Goal: Information Seeking & Learning: Learn about a topic

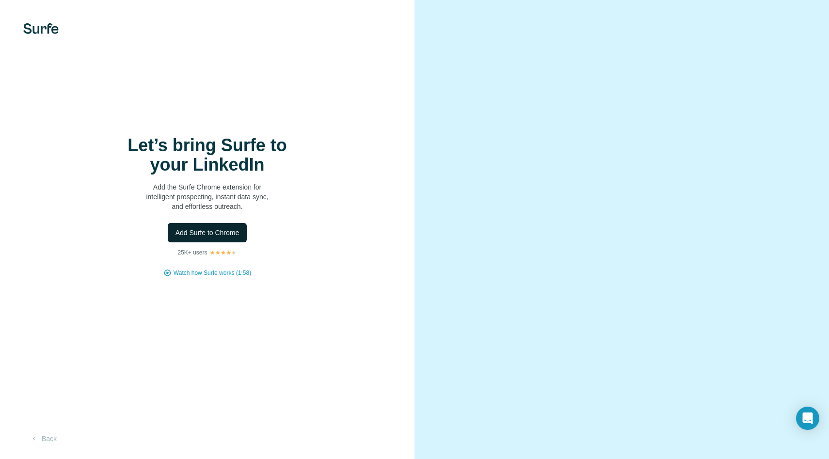
click at [198, 237] on span "Add Surfe to Chrome" at bounding box center [207, 233] width 64 height 10
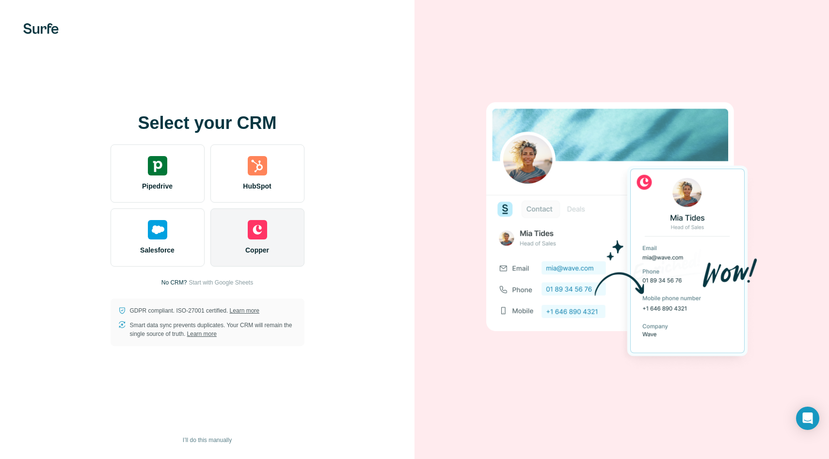
click at [257, 245] on span "Copper" at bounding box center [257, 250] width 24 height 10
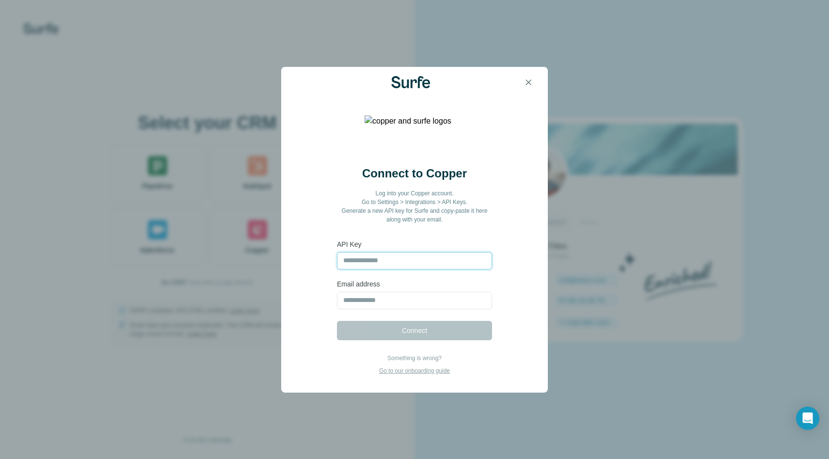
paste input "**********"
type input "**********"
click at [353, 298] on input "email" at bounding box center [414, 300] width 155 height 17
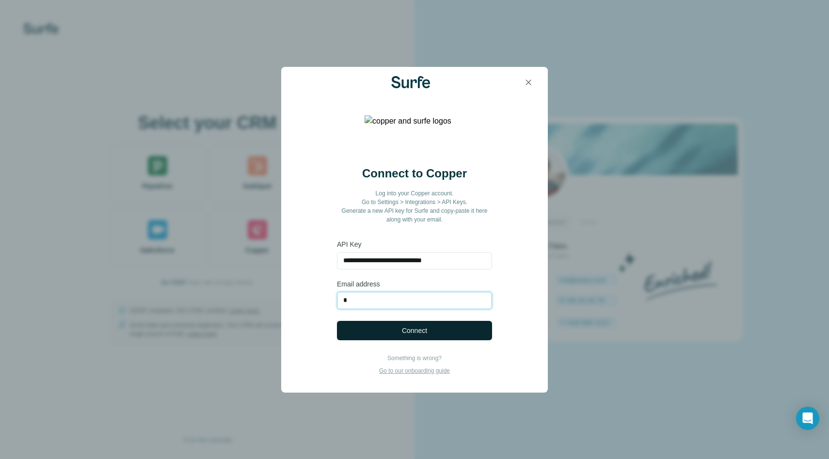
type input "**********"
click at [381, 337] on button "Connect" at bounding box center [414, 330] width 155 height 19
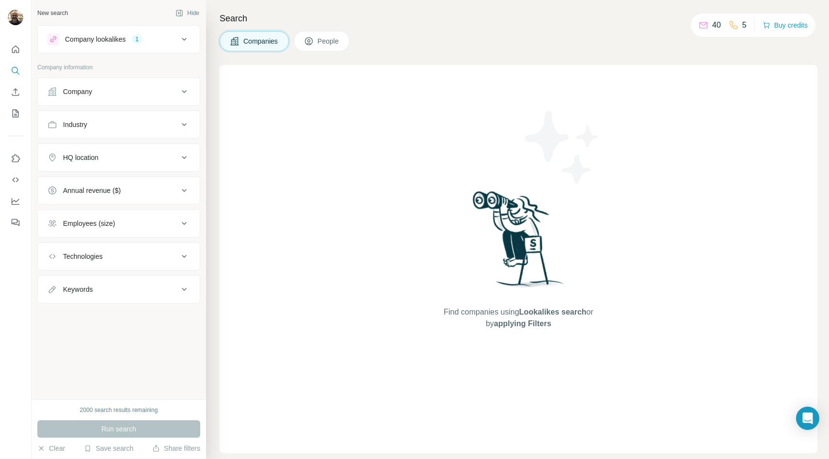
click at [84, 42] on div "Company lookalikes" at bounding box center [95, 39] width 61 height 10
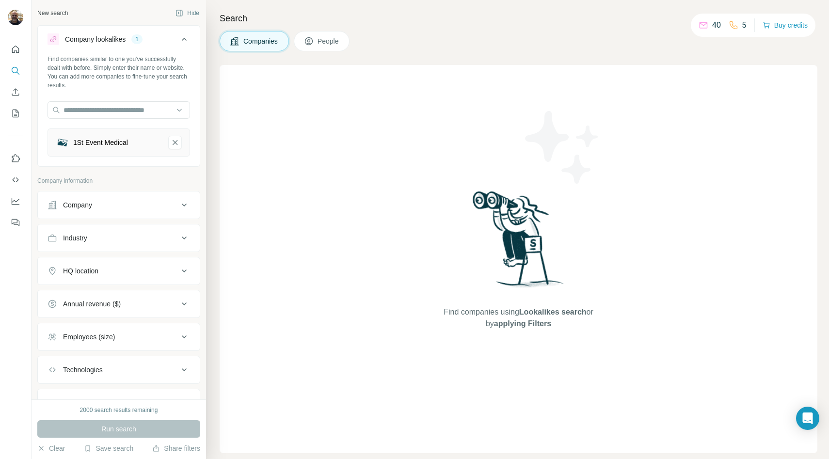
click at [90, 141] on div "1St Event Medical" at bounding box center [100, 143] width 55 height 10
click at [107, 145] on div "1St Event Medical" at bounding box center [100, 143] width 55 height 10
click at [101, 76] on div "Find companies similar to one you've successfully dealt with before. Simply ent…" at bounding box center [119, 72] width 143 height 35
drag, startPoint x: 101, startPoint y: 76, endPoint x: 140, endPoint y: 86, distance: 39.6
click at [140, 86] on div "Find companies similar to one you've successfully dealt with before. Simply ent…" at bounding box center [119, 72] width 143 height 35
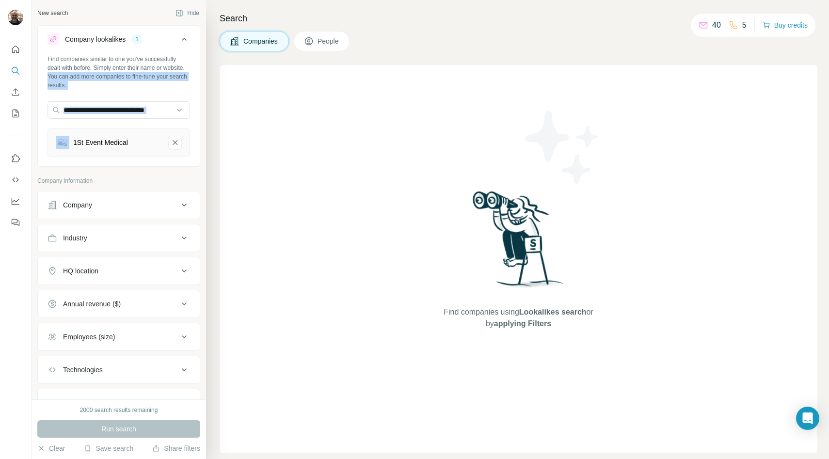
click at [147, 207] on div "Company" at bounding box center [113, 205] width 131 height 10
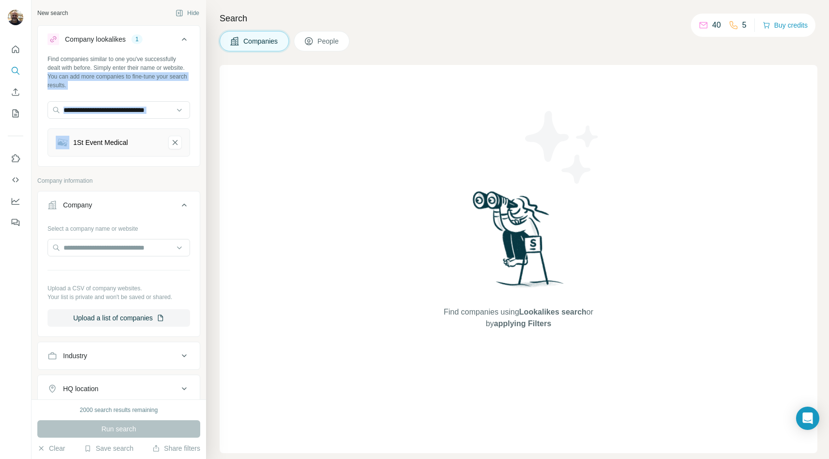
click at [147, 207] on div "Company" at bounding box center [113, 205] width 131 height 10
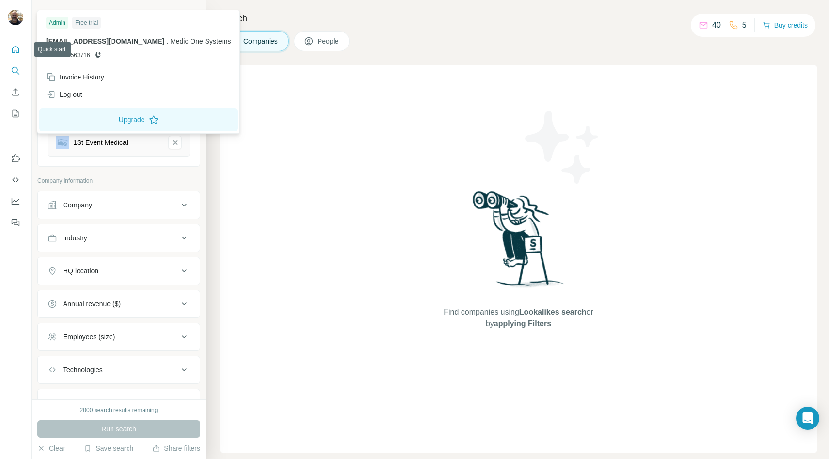
click at [16, 48] on icon "Quick start" at bounding box center [16, 50] width 10 height 10
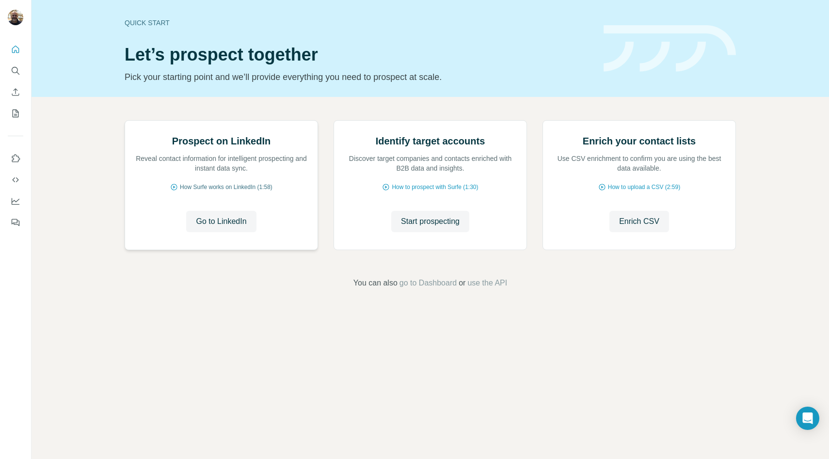
click at [216, 191] on span "How Surfe works on LinkedIn (1:58)" at bounding box center [226, 187] width 93 height 9
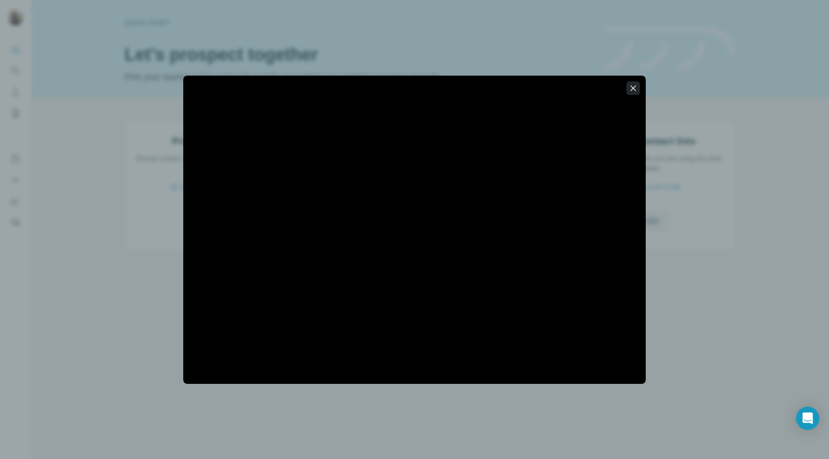
click at [636, 87] on icon "button" at bounding box center [633, 88] width 10 height 10
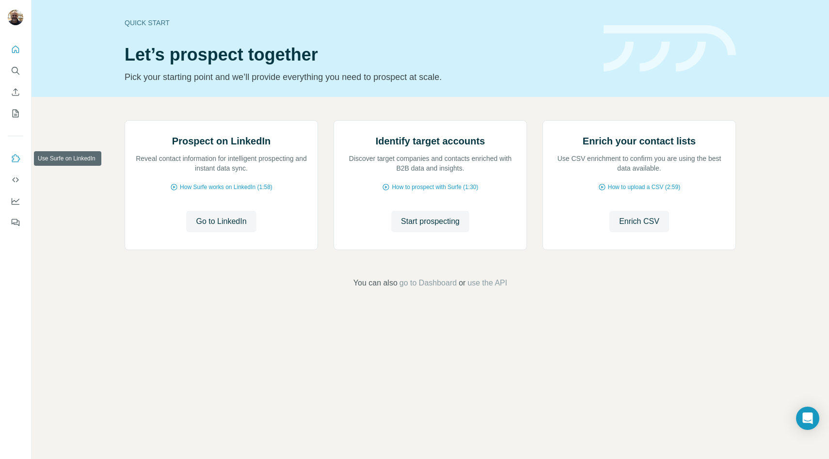
click at [18, 158] on icon "Use Surfe on LinkedIn" at bounding box center [16, 158] width 8 height 8
click at [17, 73] on icon "Search" at bounding box center [17, 73] width 3 height 3
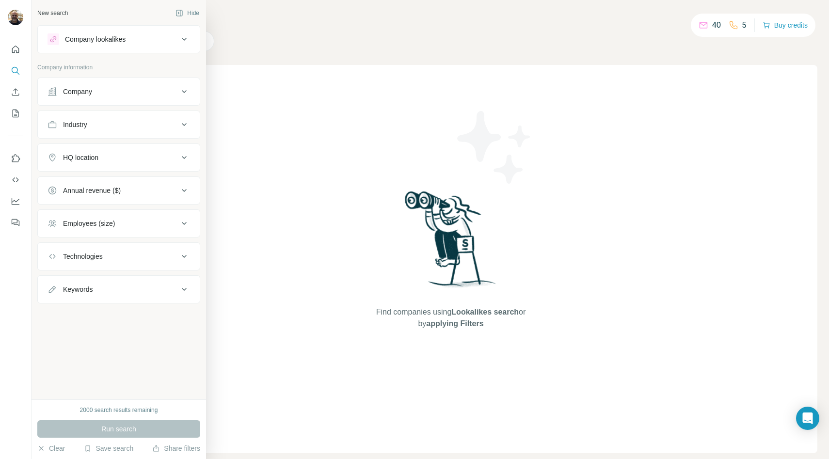
click at [82, 119] on button "Industry" at bounding box center [119, 124] width 162 height 23
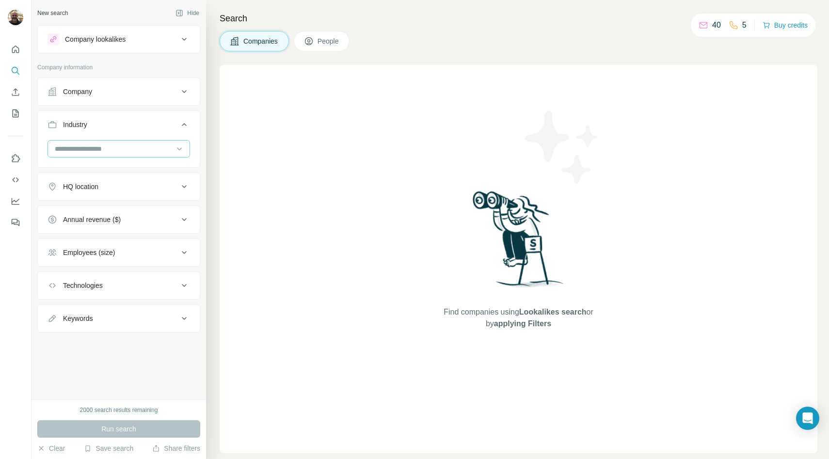
click at [75, 148] on input at bounding box center [114, 148] width 120 height 11
type input "**********"
click at [68, 148] on input "**********" at bounding box center [114, 148] width 120 height 11
click at [67, 147] on input at bounding box center [114, 148] width 120 height 11
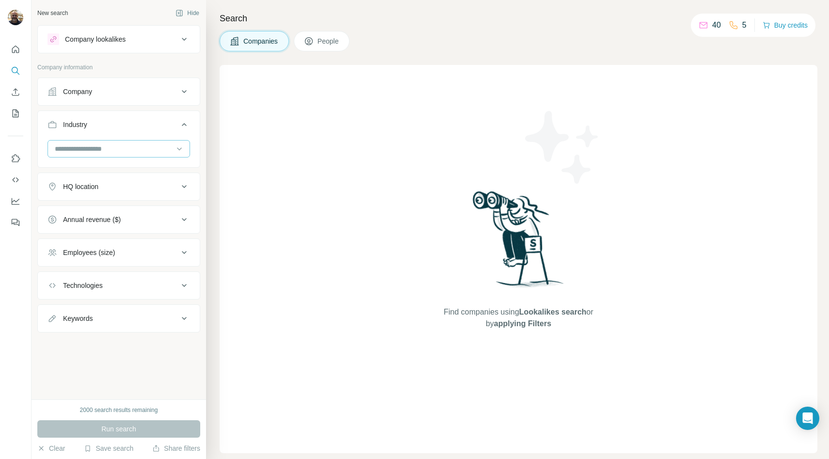
click at [94, 145] on input at bounding box center [114, 148] width 120 height 11
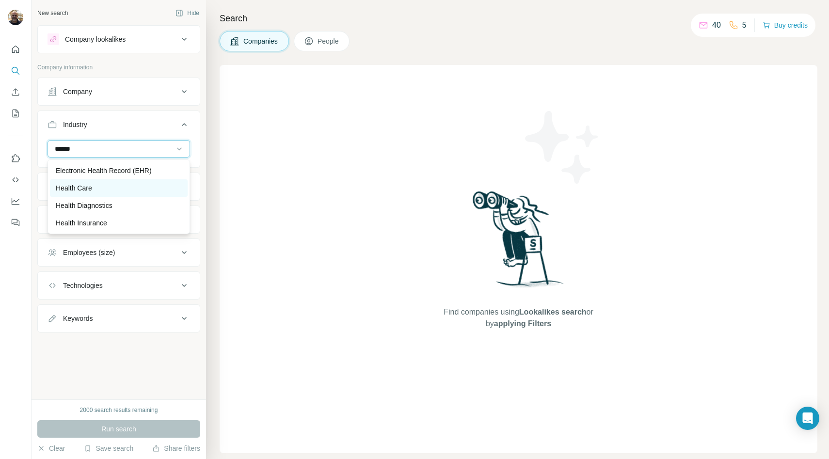
type input "******"
click at [80, 182] on div "Health Care" at bounding box center [119, 187] width 138 height 17
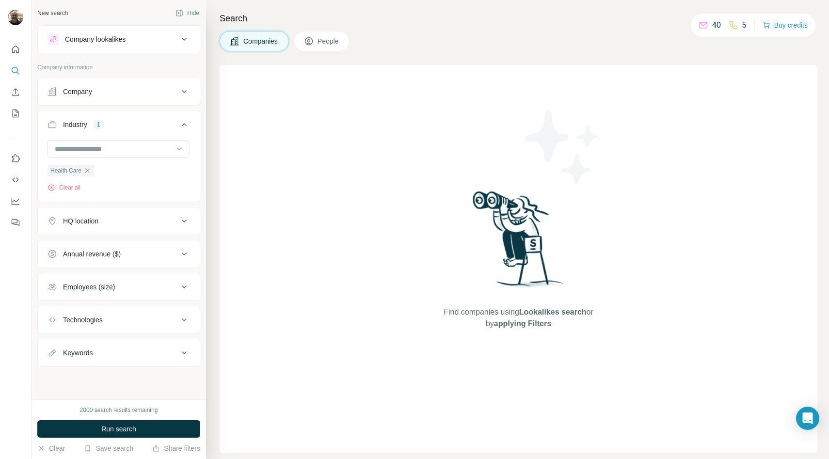
click at [75, 213] on button "HQ location" at bounding box center [119, 220] width 162 height 23
click at [77, 242] on input "text" at bounding box center [119, 245] width 143 height 17
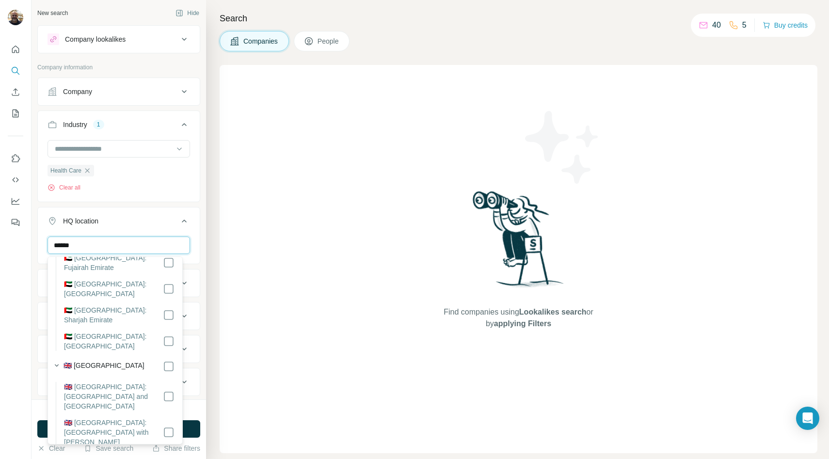
scroll to position [116, 0]
type input "******"
click at [143, 200] on div "Industry 1 Health Care Clear all" at bounding box center [118, 157] width 163 height 92
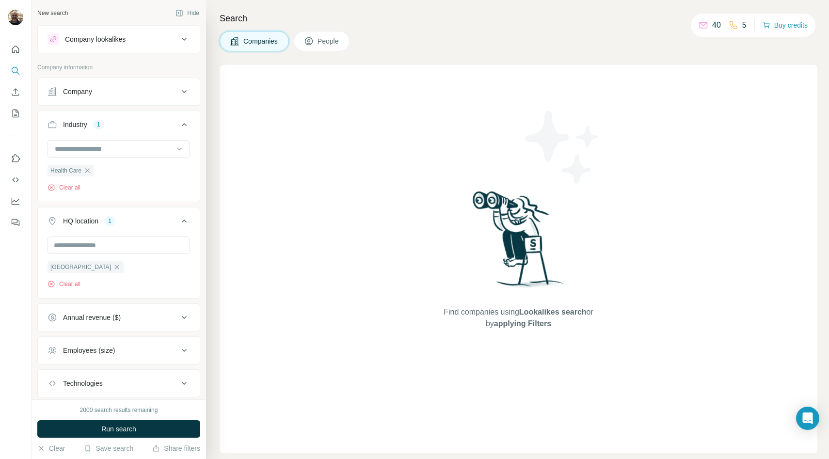
scroll to position [59, 0]
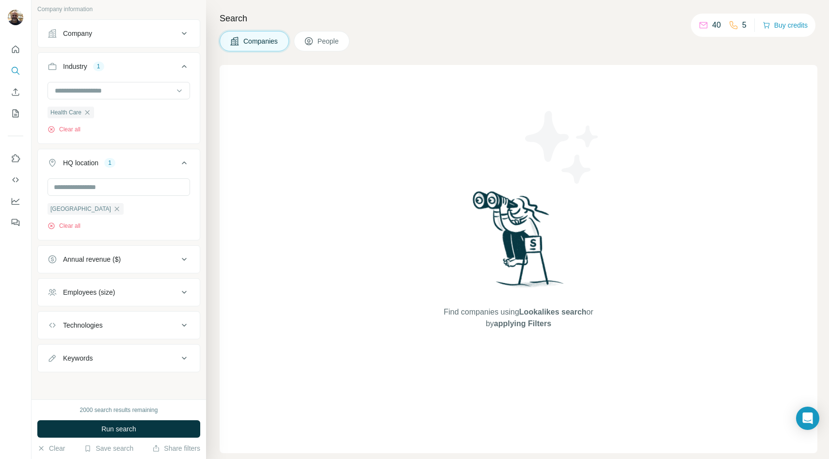
click at [104, 365] on button "Keywords" at bounding box center [119, 358] width 162 height 23
click at [93, 382] on input "text" at bounding box center [109, 381] width 123 height 17
click at [114, 429] on span "Run search" at bounding box center [118, 429] width 35 height 10
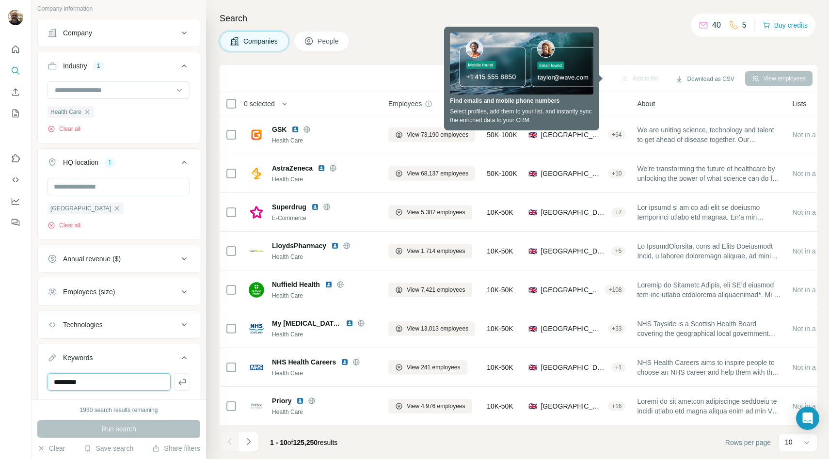
click at [76, 382] on input "*********" at bounding box center [109, 381] width 123 height 17
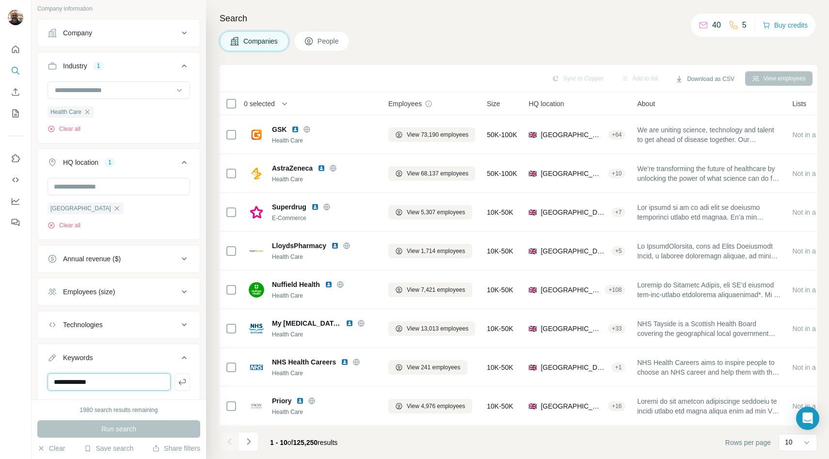
type input "**********"
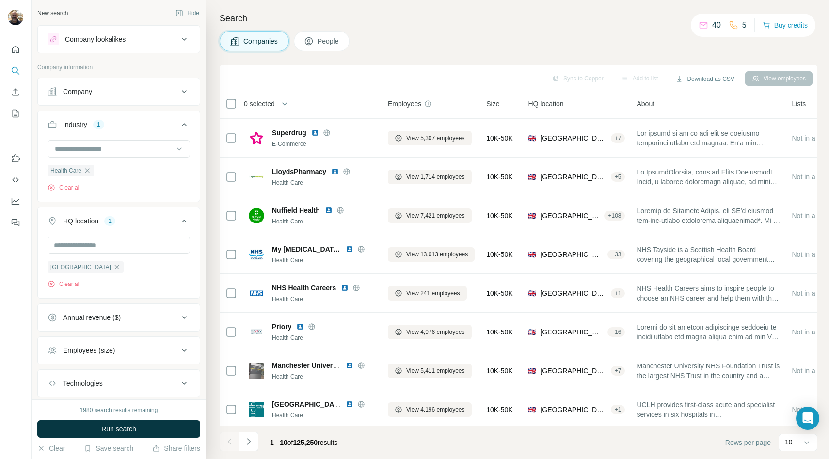
click at [133, 90] on div "Company" at bounding box center [113, 92] width 131 height 10
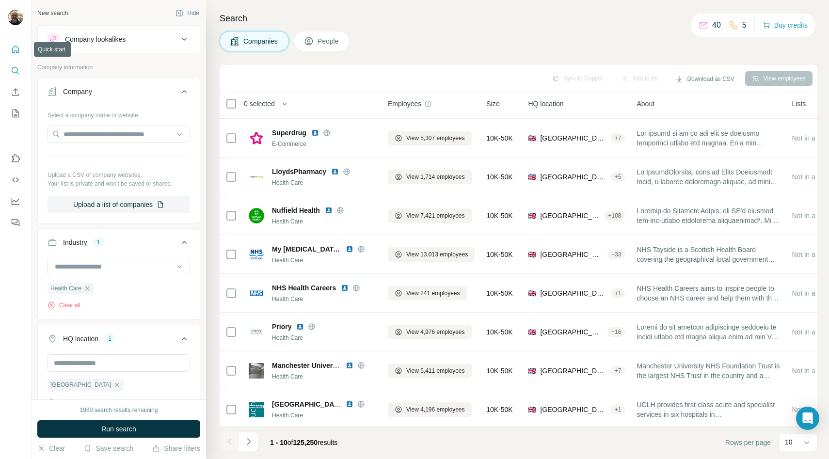
click at [15, 55] on button "Quick start" at bounding box center [16, 49] width 16 height 17
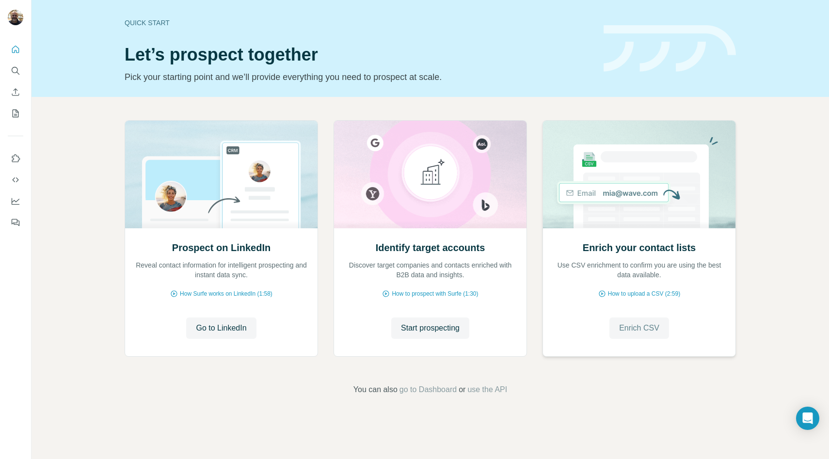
click at [647, 329] on span "Enrich CSV" at bounding box center [639, 328] width 40 height 12
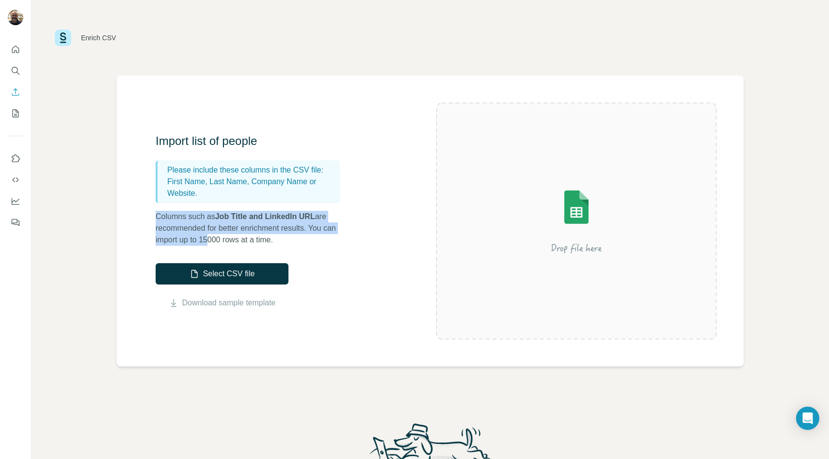
drag, startPoint x: 211, startPoint y: 239, endPoint x: 176, endPoint y: 205, distance: 48.0
click at [176, 205] on div "Import list of people Please include these columns in the CSV file: First Name,…" at bounding box center [253, 189] width 194 height 112
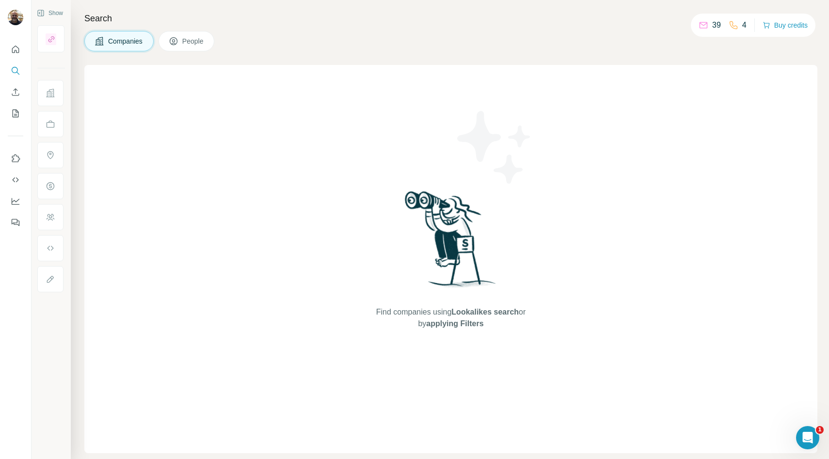
click at [110, 38] on span "Companies" at bounding box center [125, 41] width 35 height 10
click at [460, 213] on img at bounding box center [450, 243] width 101 height 108
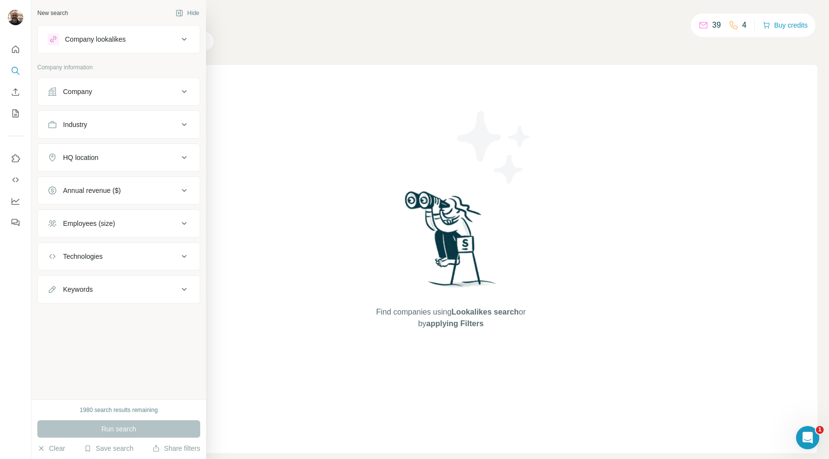
click at [90, 45] on div "Company lookalikes" at bounding box center [113, 39] width 131 height 12
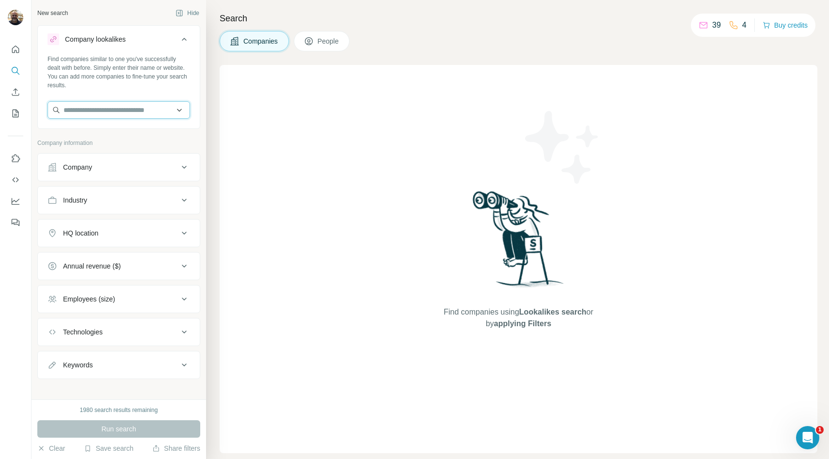
click at [88, 111] on input "text" at bounding box center [119, 109] width 143 height 17
type input "**********"
click at [189, 152] on div "Company information" at bounding box center [118, 146] width 163 height 15
click at [72, 237] on div "HQ location" at bounding box center [80, 233] width 35 height 10
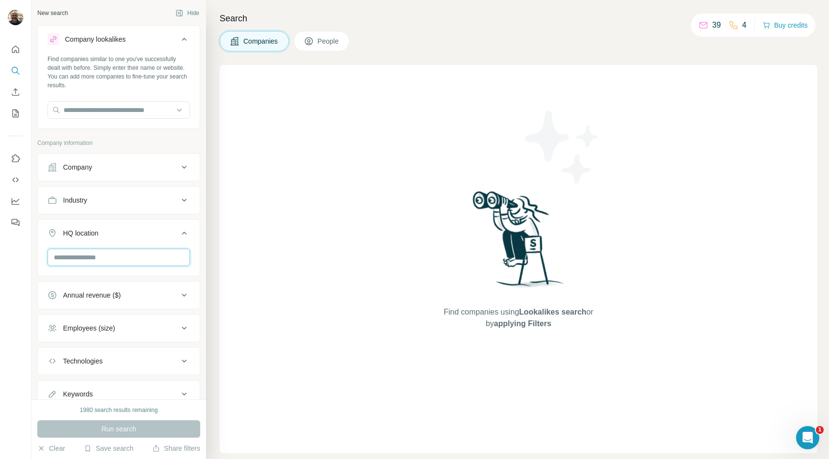
click at [76, 261] on input "text" at bounding box center [119, 257] width 143 height 17
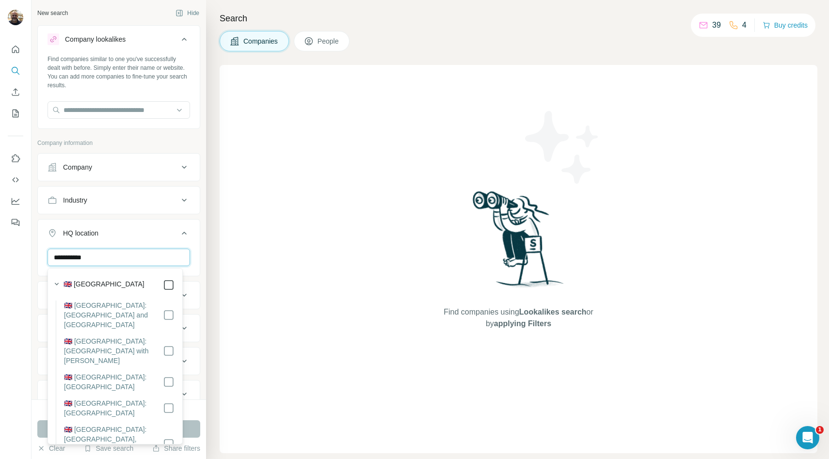
type input "**********"
click at [185, 277] on div "United Kingdom Clear all" at bounding box center [119, 279] width 162 height 60
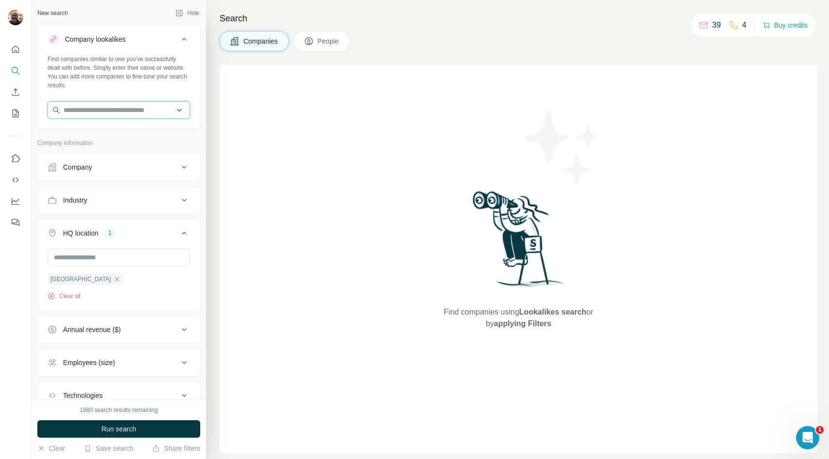
click at [81, 109] on input "text" at bounding box center [119, 109] width 143 height 17
type input "*********"
click at [281, 180] on div "Find companies using Lookalikes search or by applying Filters" at bounding box center [519, 259] width 598 height 388
click at [142, 169] on div "Company" at bounding box center [113, 167] width 131 height 10
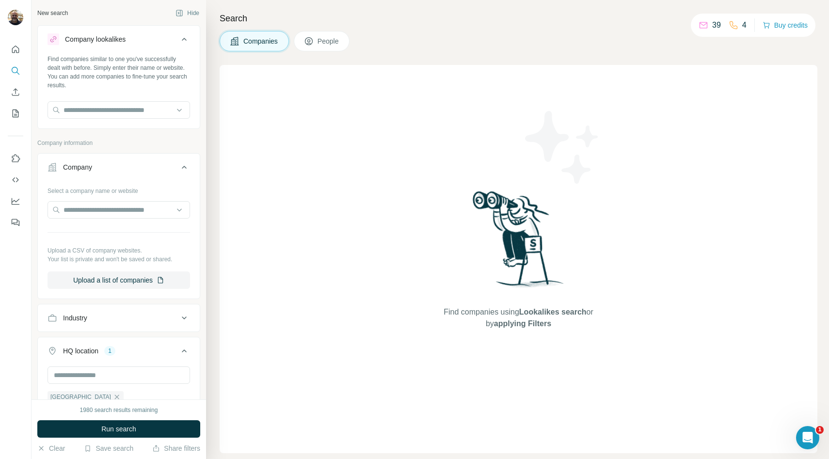
click at [117, 324] on button "Industry" at bounding box center [119, 317] width 162 height 23
click at [112, 342] on input at bounding box center [114, 342] width 120 height 11
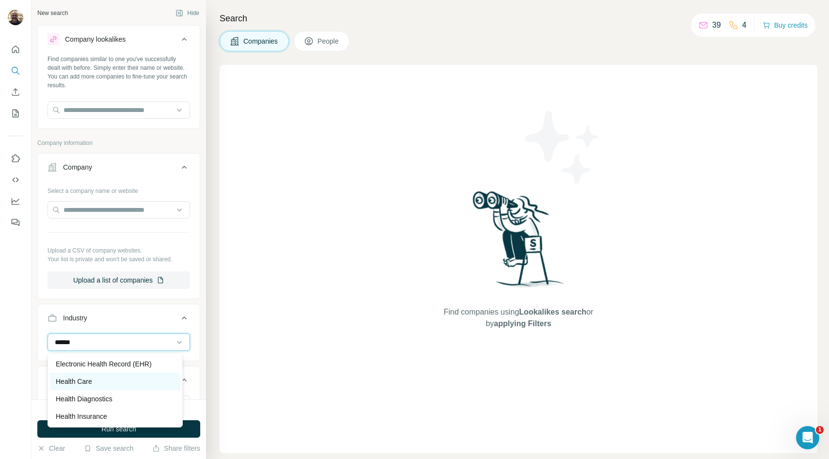
type input "******"
click at [88, 383] on p "Health Care" at bounding box center [74, 382] width 36 height 10
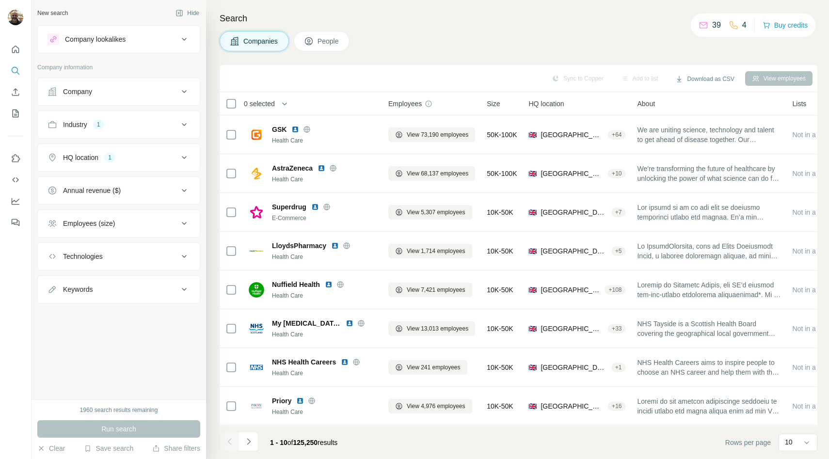
click at [94, 155] on div "HQ location" at bounding box center [80, 158] width 35 height 10
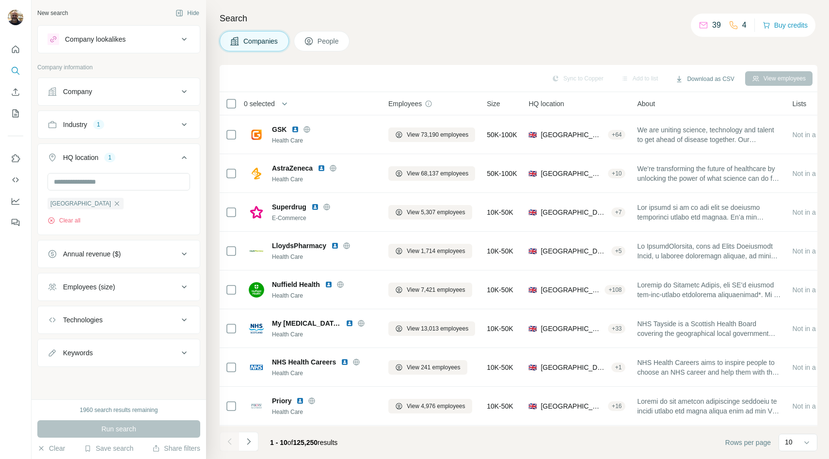
click at [94, 155] on div "HQ location" at bounding box center [80, 158] width 35 height 10
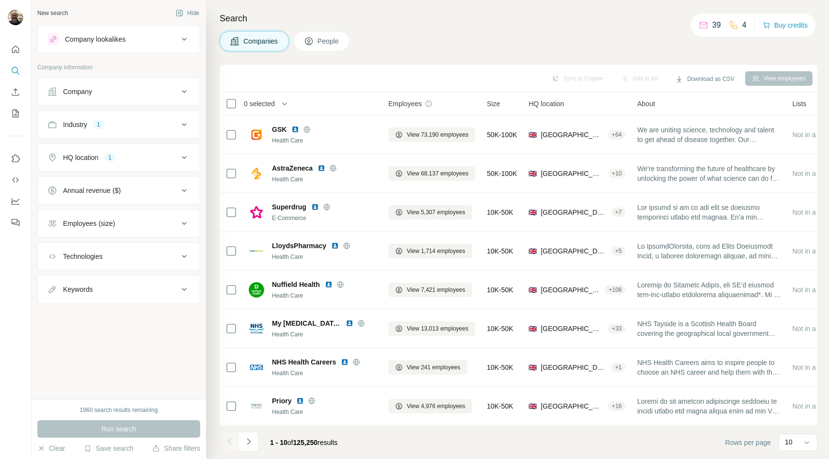
click at [80, 123] on div "Industry" at bounding box center [75, 125] width 24 height 10
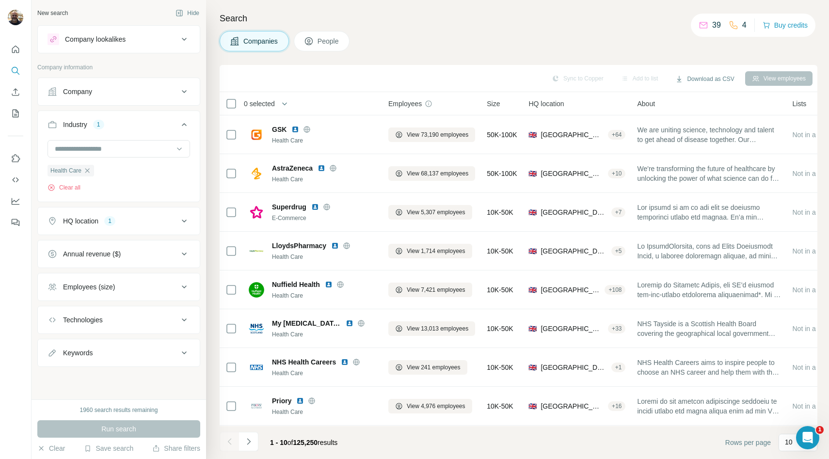
click at [80, 123] on div "Industry" at bounding box center [75, 125] width 24 height 10
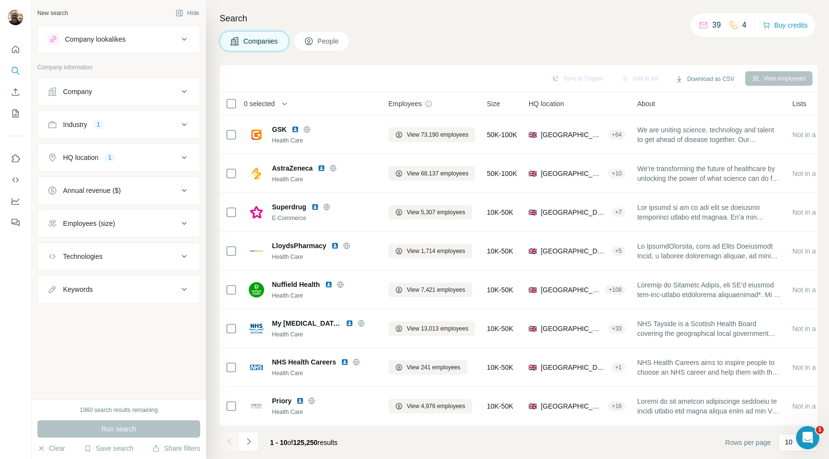
click at [78, 288] on div "Keywords" at bounding box center [78, 290] width 30 height 10
click at [86, 320] on input "text" at bounding box center [109, 313] width 123 height 17
type input "*********"
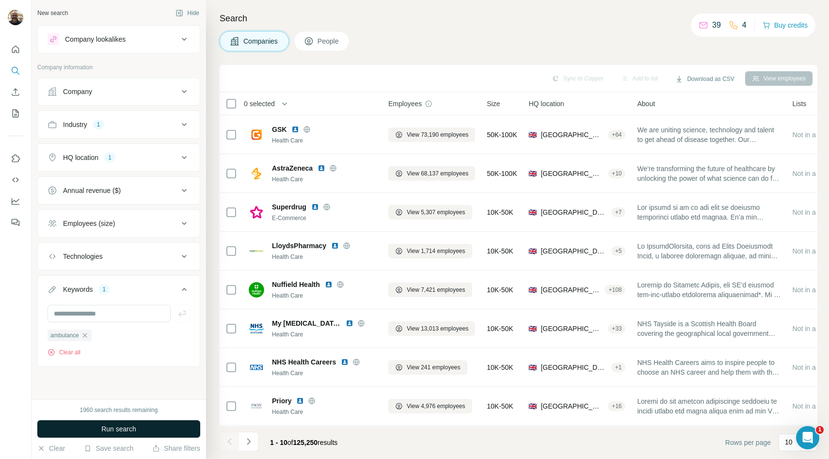
click at [118, 429] on span "Run search" at bounding box center [118, 429] width 35 height 10
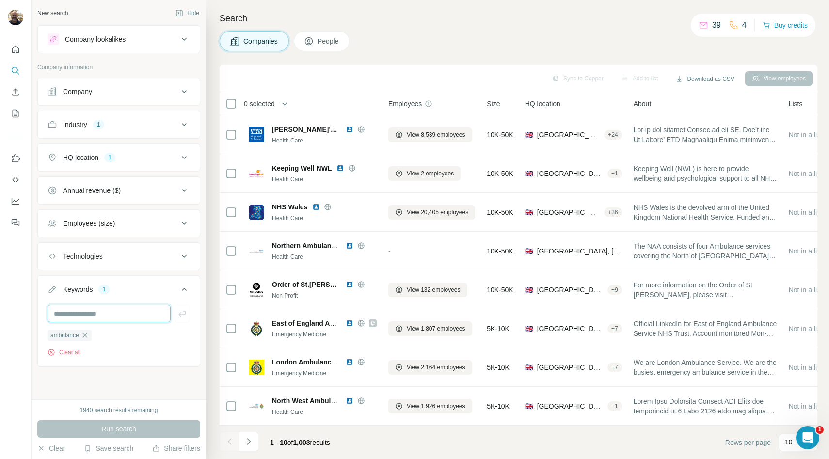
click at [89, 314] on input "text" at bounding box center [109, 313] width 123 height 17
type input "**********"
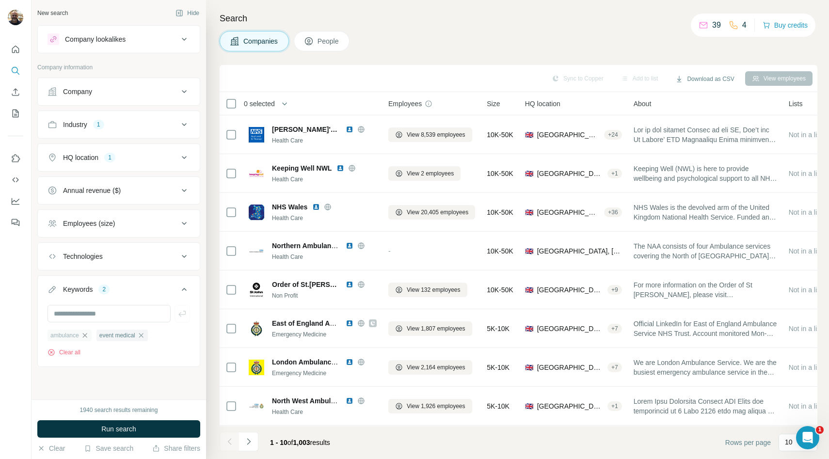
click at [86, 336] on icon "button" at bounding box center [84, 335] width 4 height 4
click at [102, 428] on span "Run search" at bounding box center [118, 429] width 35 height 10
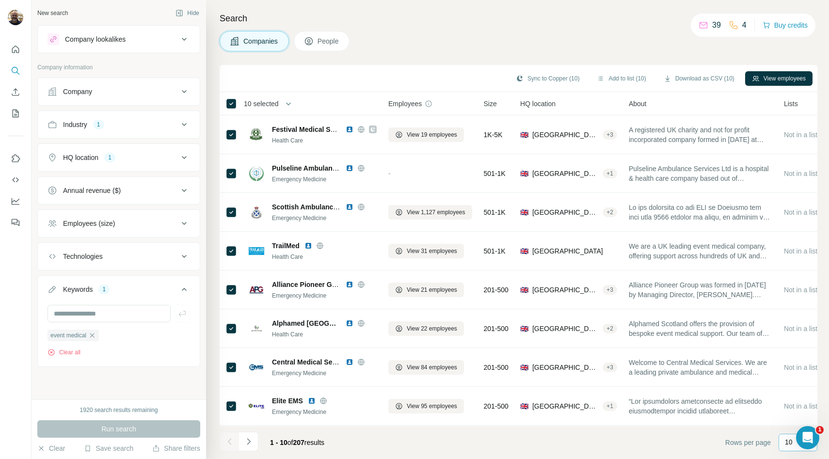
click at [787, 444] on p "10" at bounding box center [789, 442] width 8 height 10
click at [794, 366] on p "60" at bounding box center [791, 369] width 8 height 10
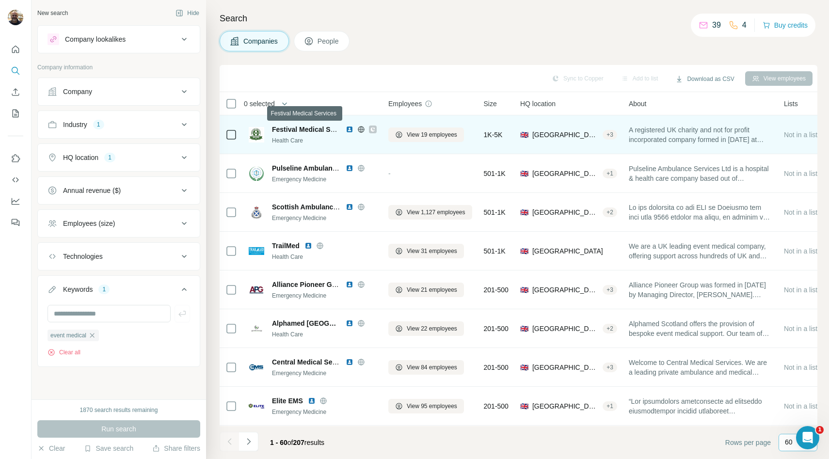
click at [305, 128] on span "Festival Medical Services" at bounding box center [313, 130] width 82 height 8
click at [290, 132] on span "Festival Medical Services" at bounding box center [313, 130] width 82 height 8
click at [562, 134] on span "United Kingdom" at bounding box center [565, 135] width 66 height 10
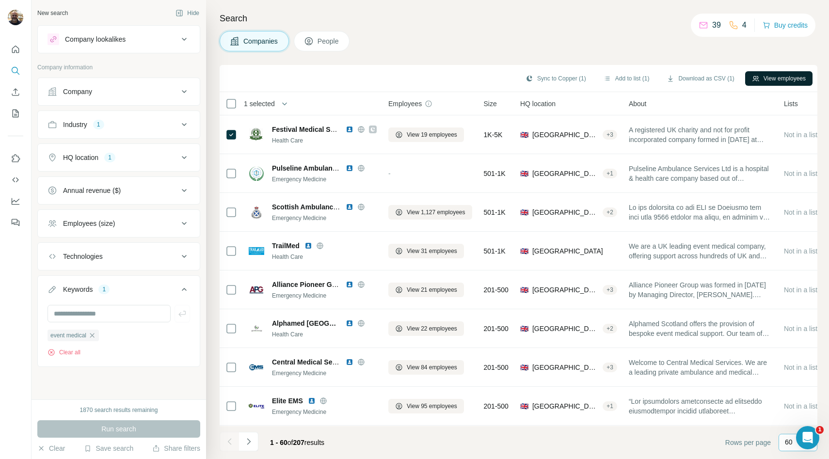
click at [762, 78] on button "View employees" at bounding box center [778, 78] width 67 height 15
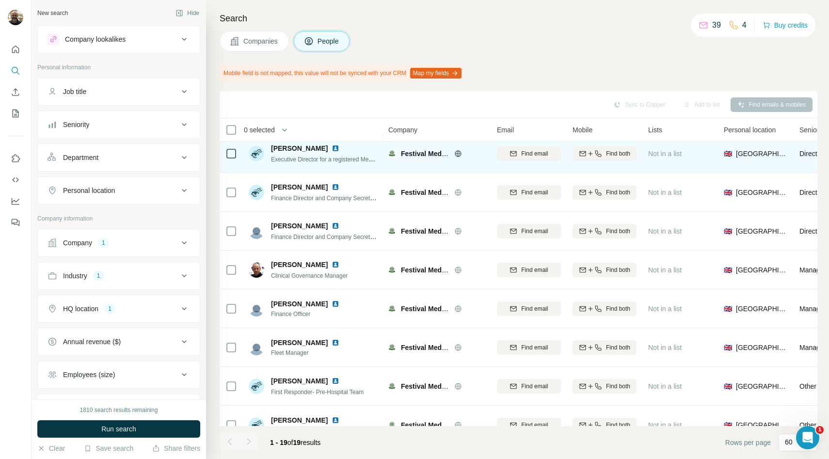
scroll to position [113, 0]
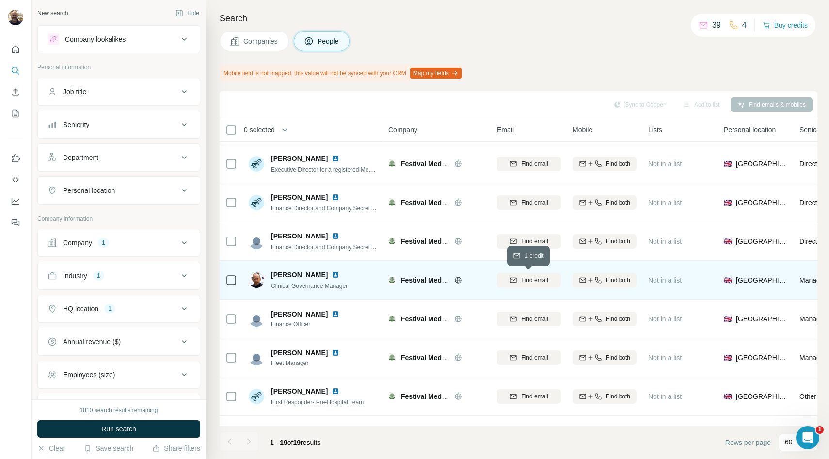
click at [540, 285] on button "Find email" at bounding box center [529, 280] width 64 height 15
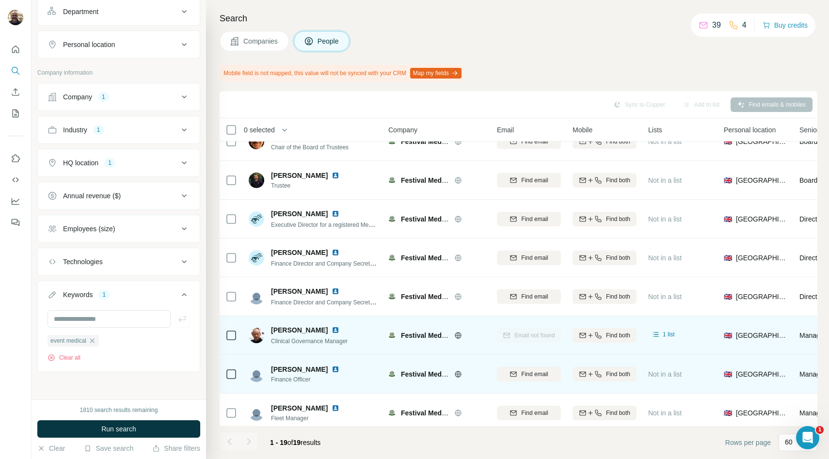
scroll to position [30, 0]
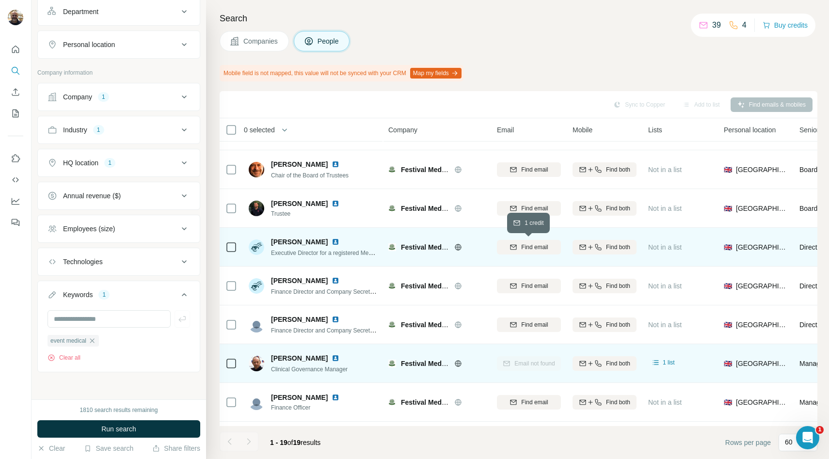
click at [536, 246] on span "Find email" at bounding box center [534, 247] width 27 height 9
click at [663, 243] on span "1 list" at bounding box center [669, 246] width 12 height 9
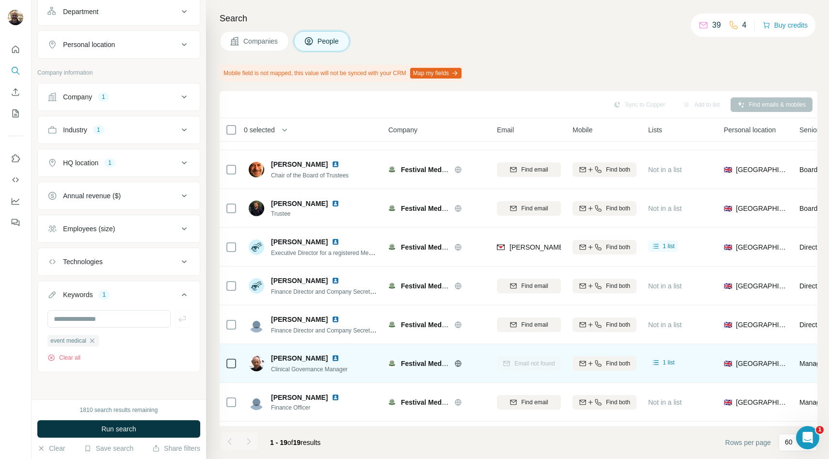
click at [445, 70] on button "Map my fields" at bounding box center [435, 73] width 51 height 11
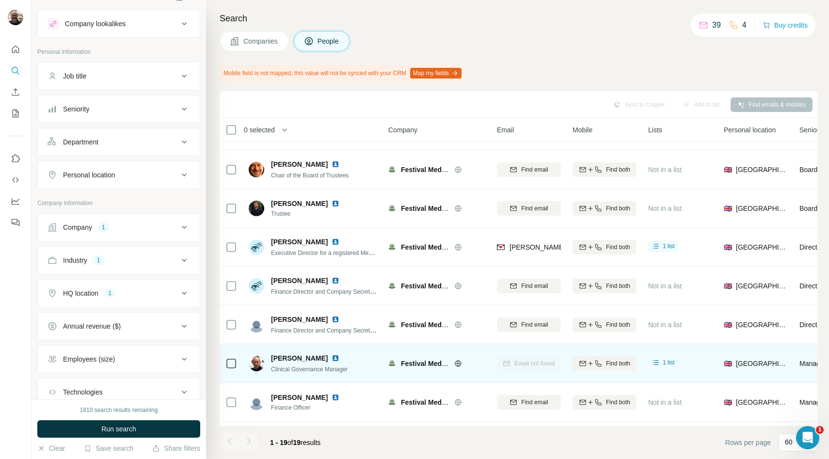
scroll to position [0, 0]
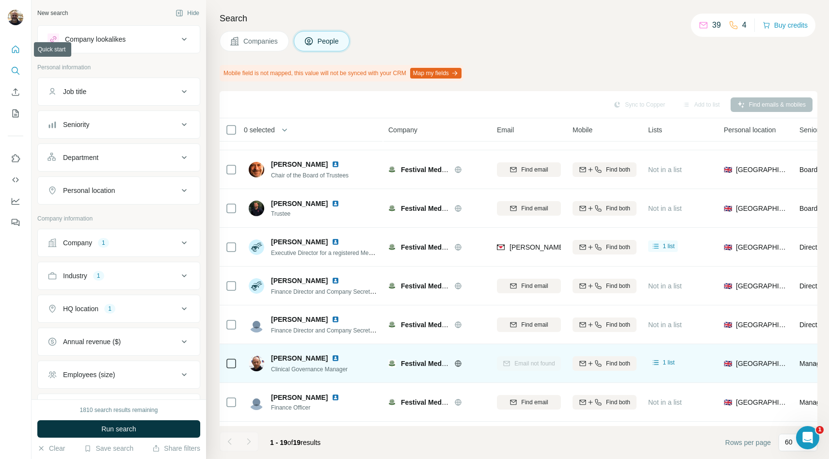
click at [17, 52] on icon "Quick start" at bounding box center [16, 50] width 10 height 10
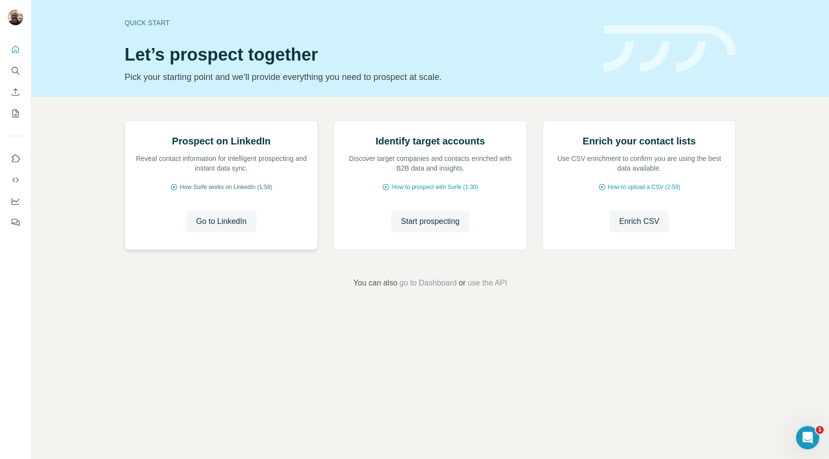
click at [234, 191] on span "How Surfe works on LinkedIn (1:58)" at bounding box center [226, 187] width 93 height 9
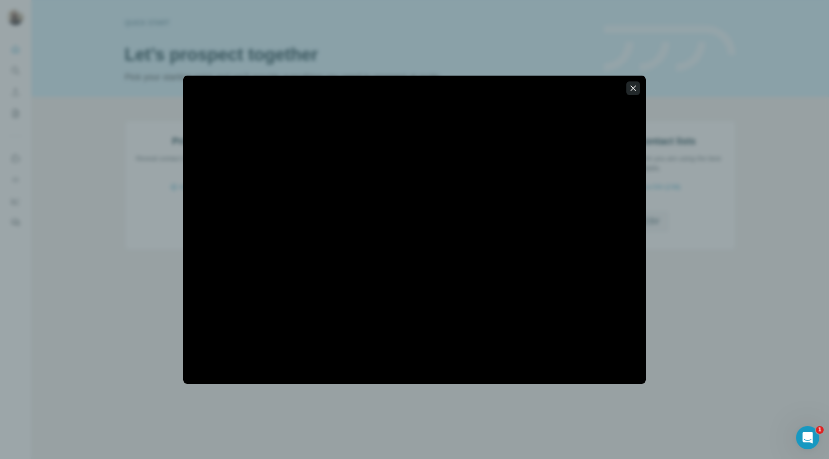
click at [633, 90] on icon "button" at bounding box center [633, 88] width 10 height 10
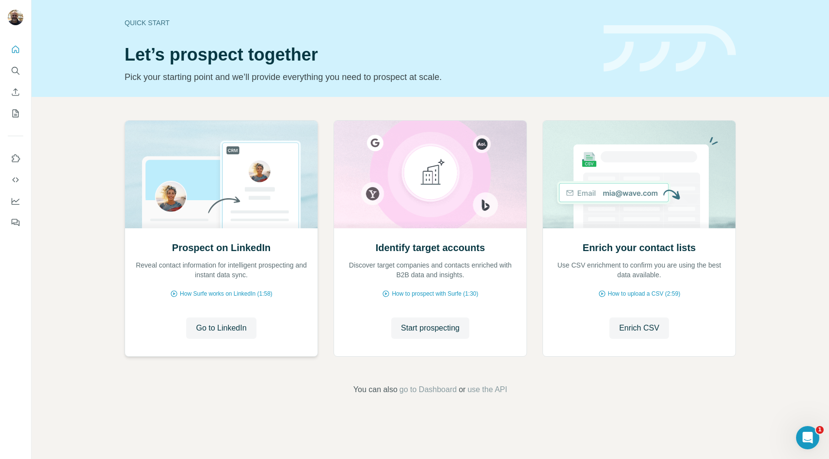
click at [135, 255] on div "Prospect on LinkedIn Reveal contact information for intelligent prospecting and…" at bounding box center [221, 260] width 173 height 39
